Goal: Find specific page/section: Find specific page/section

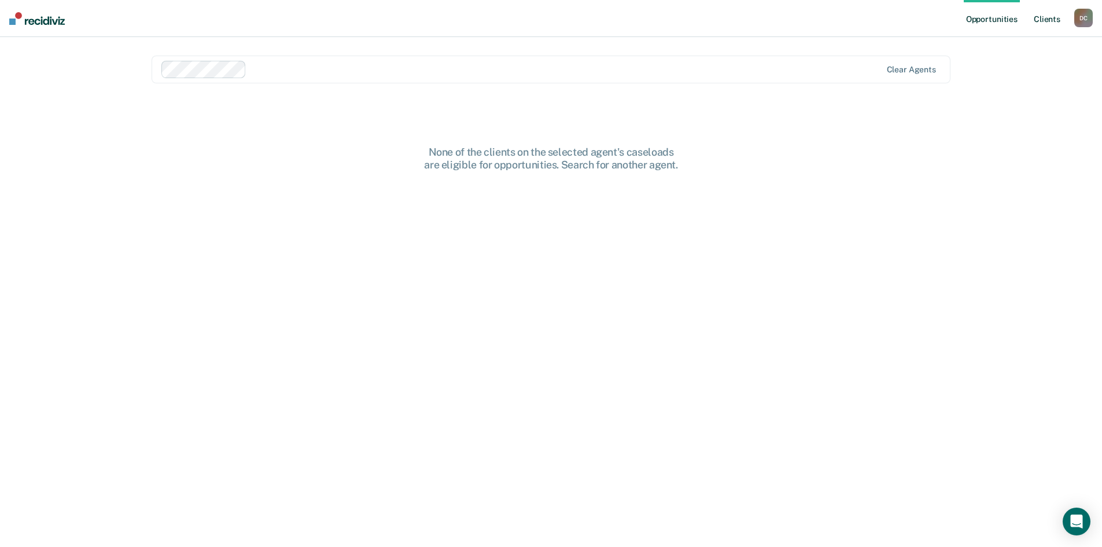
click at [1052, 23] on link "Client s" at bounding box center [1047, 18] width 31 height 37
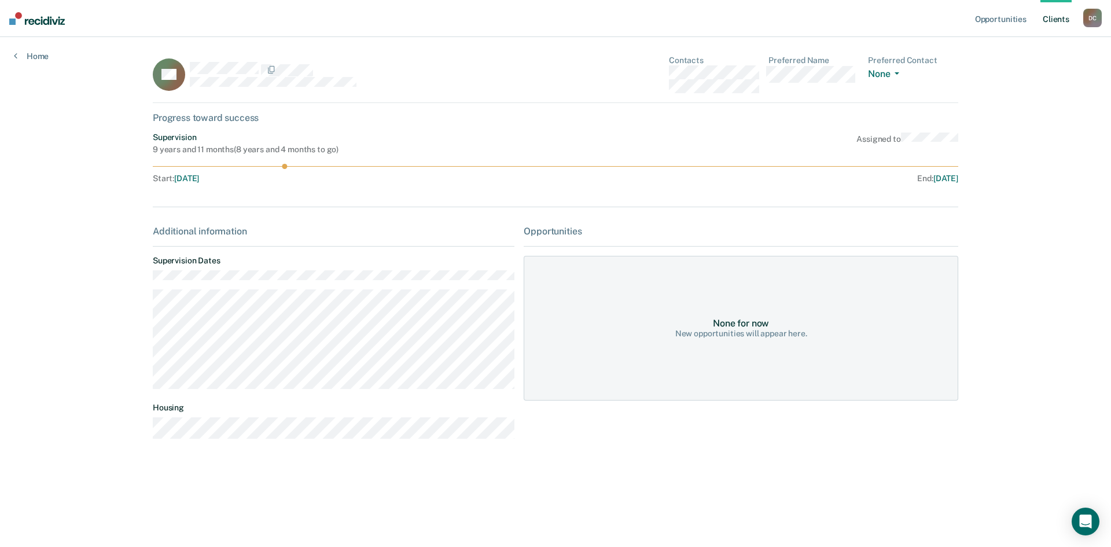
click at [737, 325] on div "None for now" at bounding box center [741, 323] width 56 height 11
click at [512, 179] on div "Start : [DATE]" at bounding box center [354, 179] width 403 height 10
click at [199, 147] on div "9 years and 11 months ( 8 years and 4 months to go )" at bounding box center [246, 150] width 186 height 10
